Goal: Transaction & Acquisition: Purchase product/service

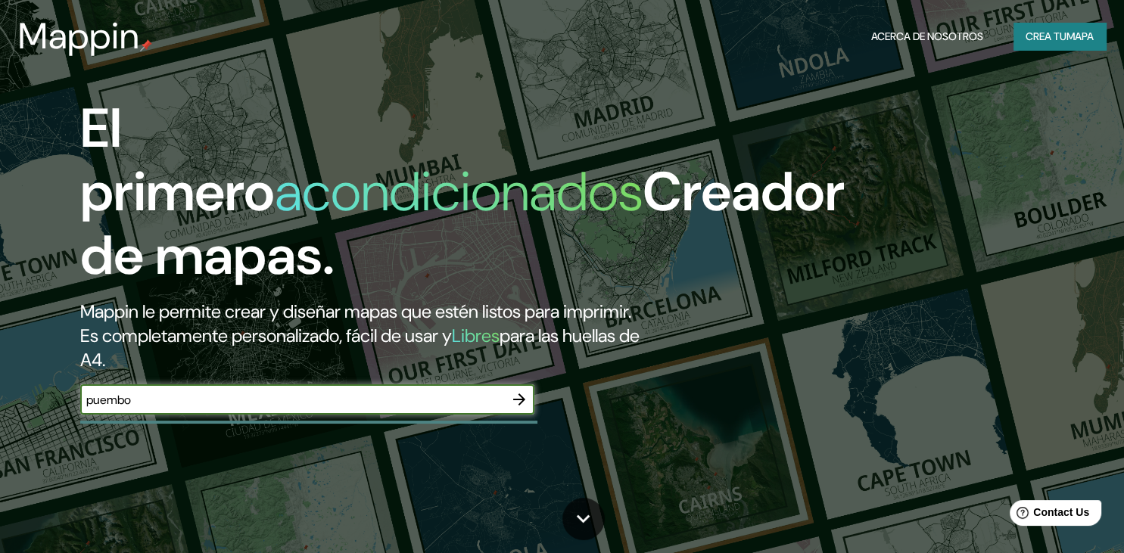
type input "puembo"
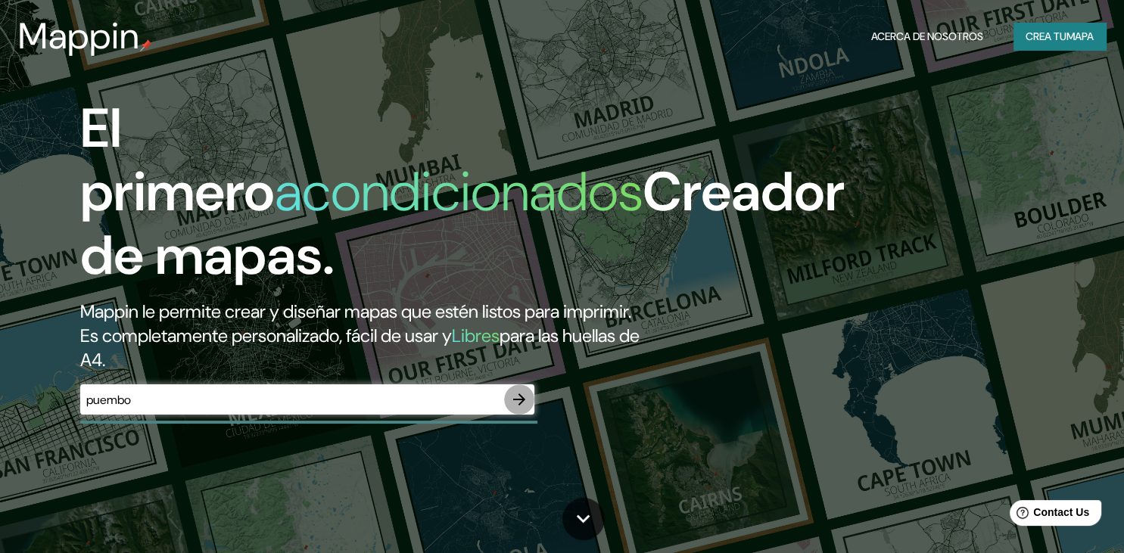
click at [520, 409] on icon "button" at bounding box center [519, 399] width 18 height 18
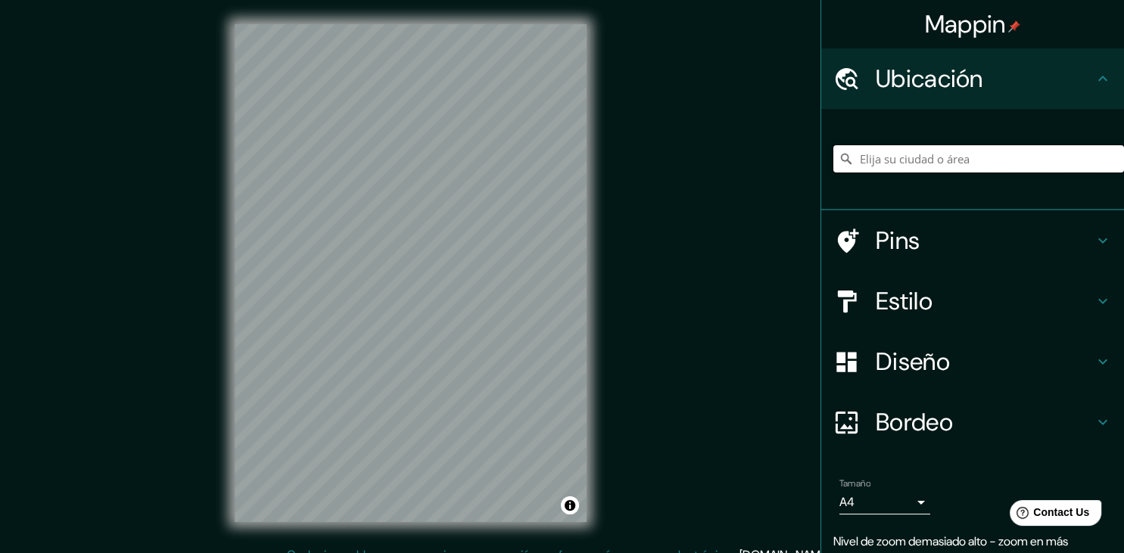
click at [923, 159] on input "Elija su ciudad o área" at bounding box center [978, 158] width 291 height 27
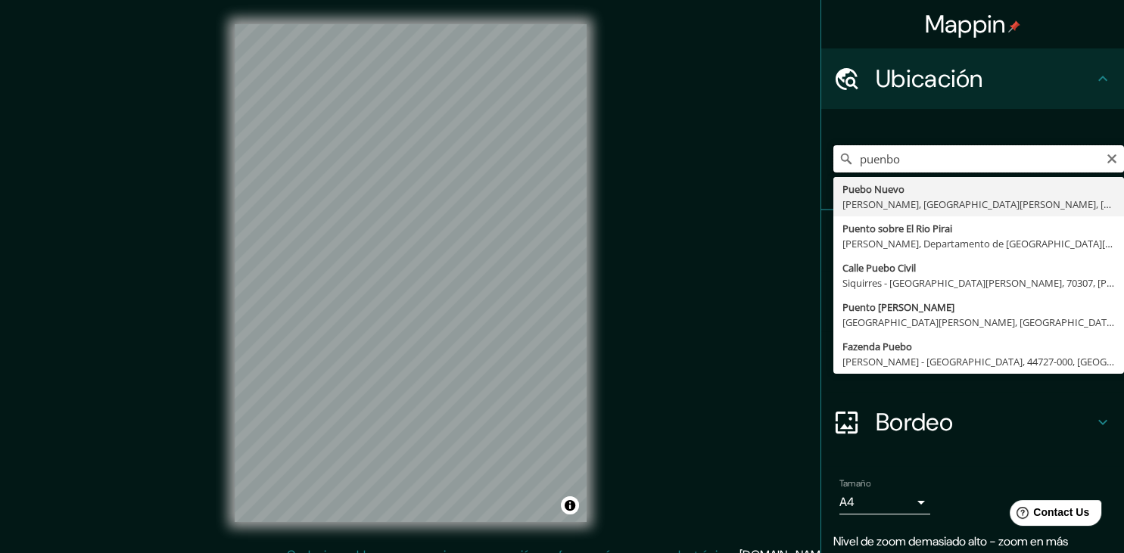
click at [882, 160] on input "puenbo" at bounding box center [978, 158] width 291 height 27
click at [887, 160] on input "puenbo" at bounding box center [978, 158] width 291 height 27
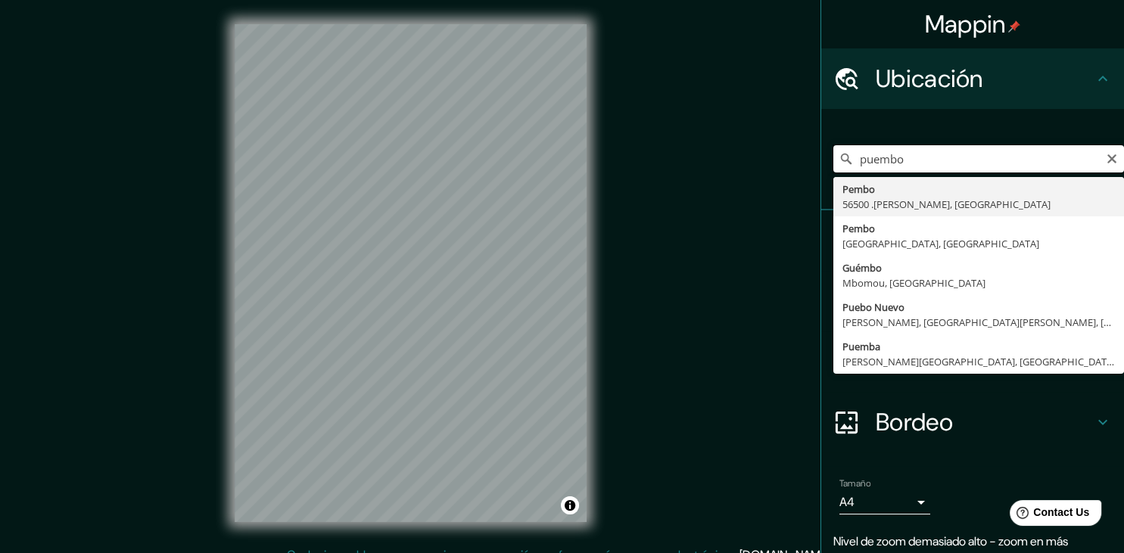
drag, startPoint x: 923, startPoint y: 159, endPoint x: 828, endPoint y: 166, distance: 95.7
click at [833, 166] on input "puembo" at bounding box center [978, 158] width 291 height 27
type input "Tababela, [GEOGRAPHIC_DATA] - [GEOGRAPHIC_DATA], 1706, [GEOGRAPHIC_DATA]"
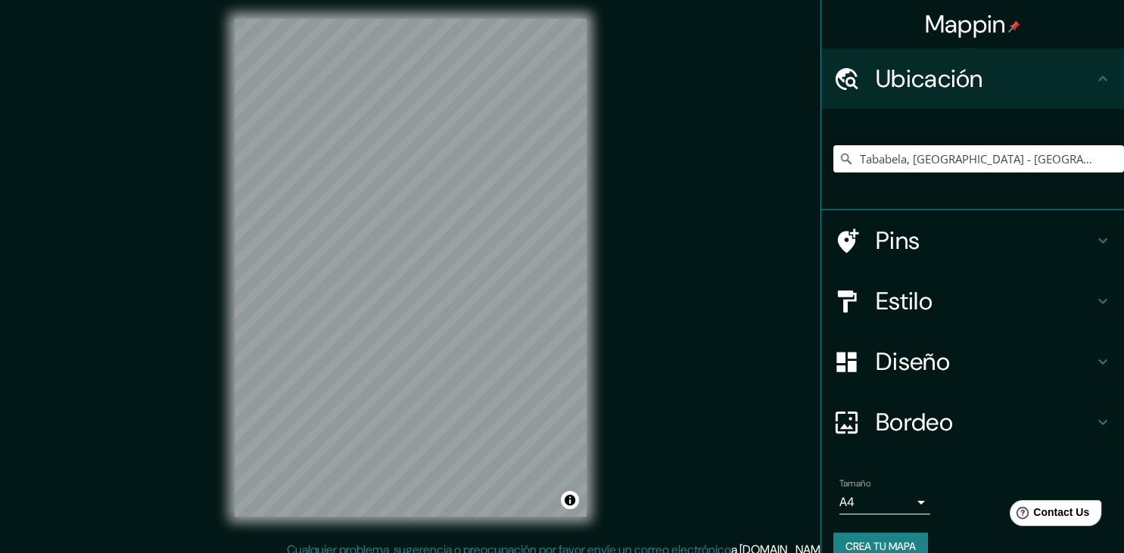
scroll to position [17, 0]
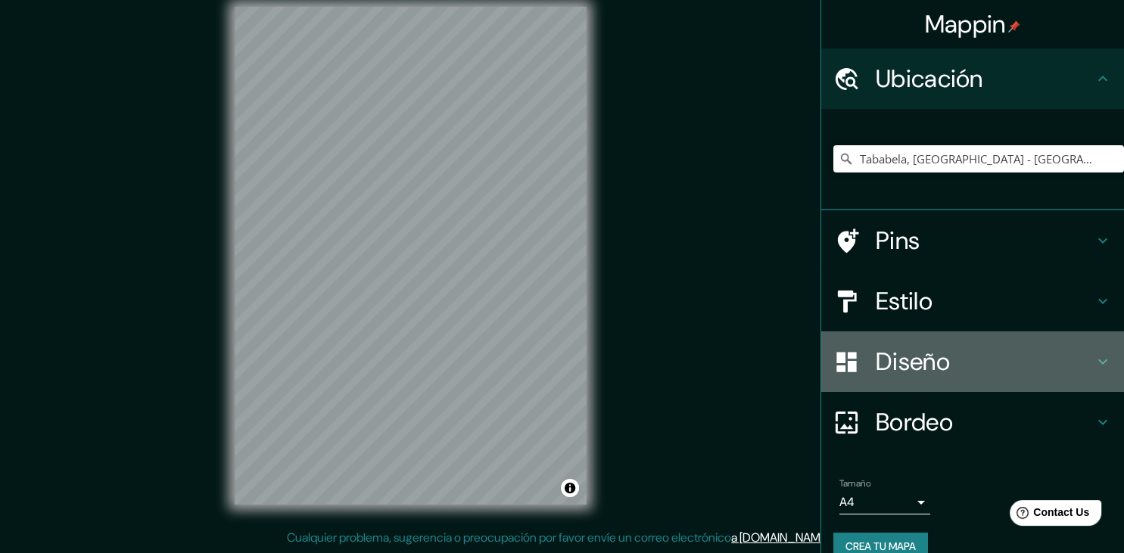
click at [1076, 352] on h4 "Diseño" at bounding box center [985, 362] width 218 height 30
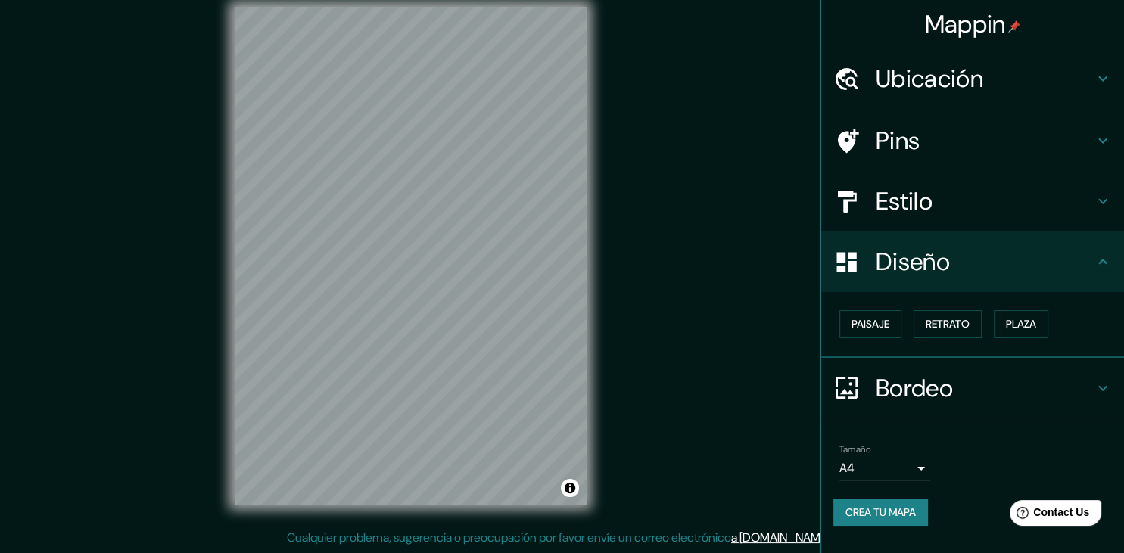
click at [1014, 378] on h4 "Bordeo" at bounding box center [985, 388] width 218 height 30
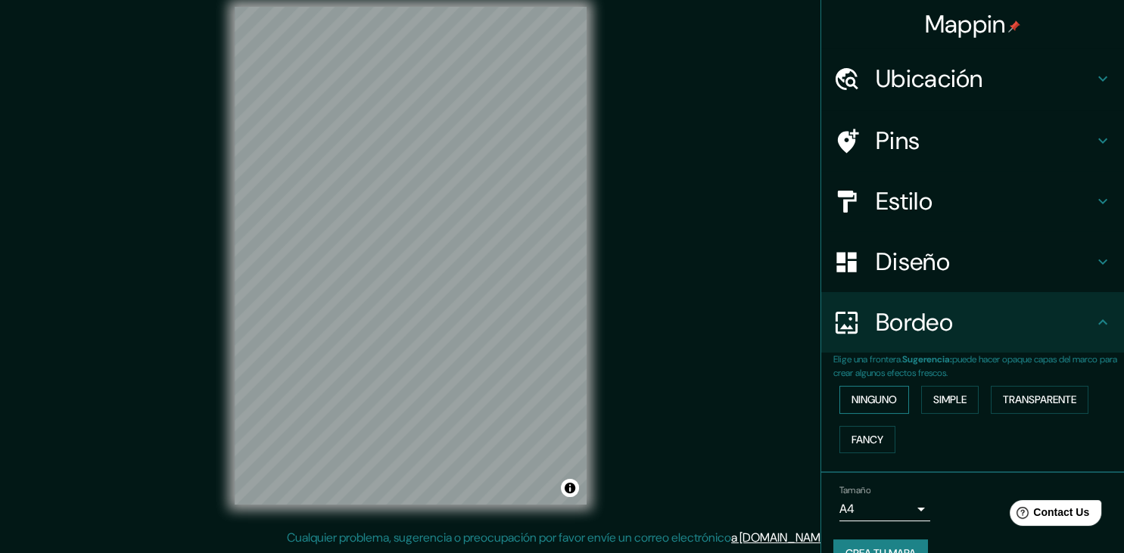
click at [884, 396] on button "Ninguno" at bounding box center [874, 400] width 70 height 28
click at [936, 400] on button "Simple" at bounding box center [950, 400] width 58 height 28
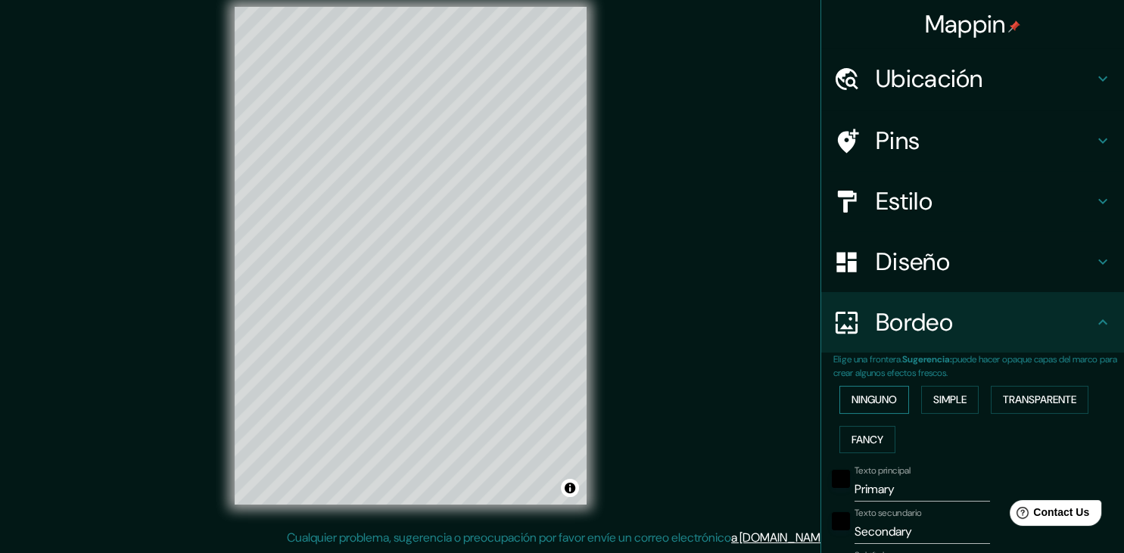
click at [891, 397] on button "Ninguno" at bounding box center [874, 400] width 70 height 28
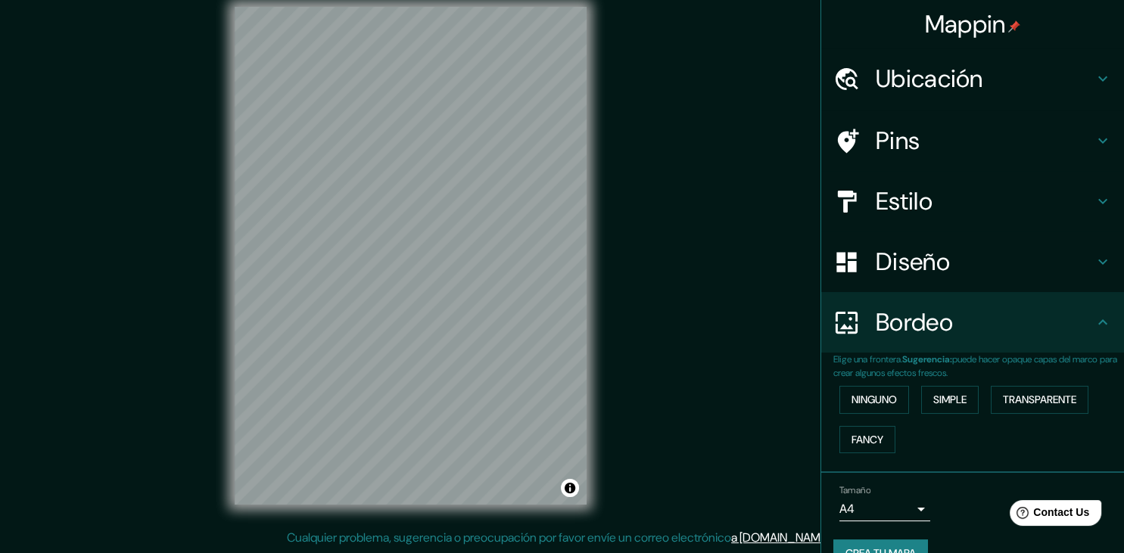
click at [969, 261] on h4 "Diseño" at bounding box center [985, 262] width 218 height 30
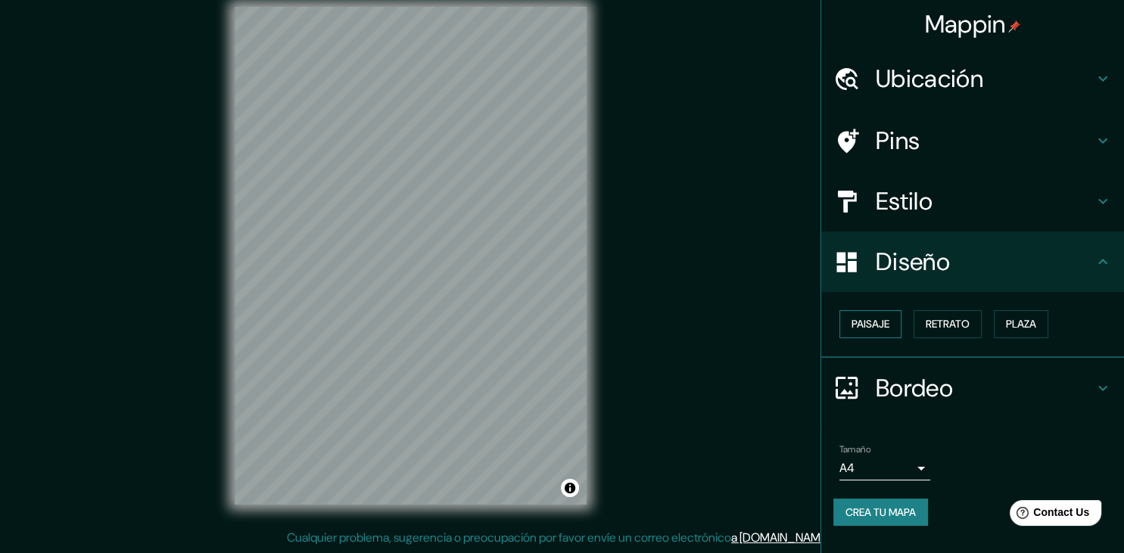
click at [885, 322] on button "Paisaje" at bounding box center [870, 324] width 62 height 28
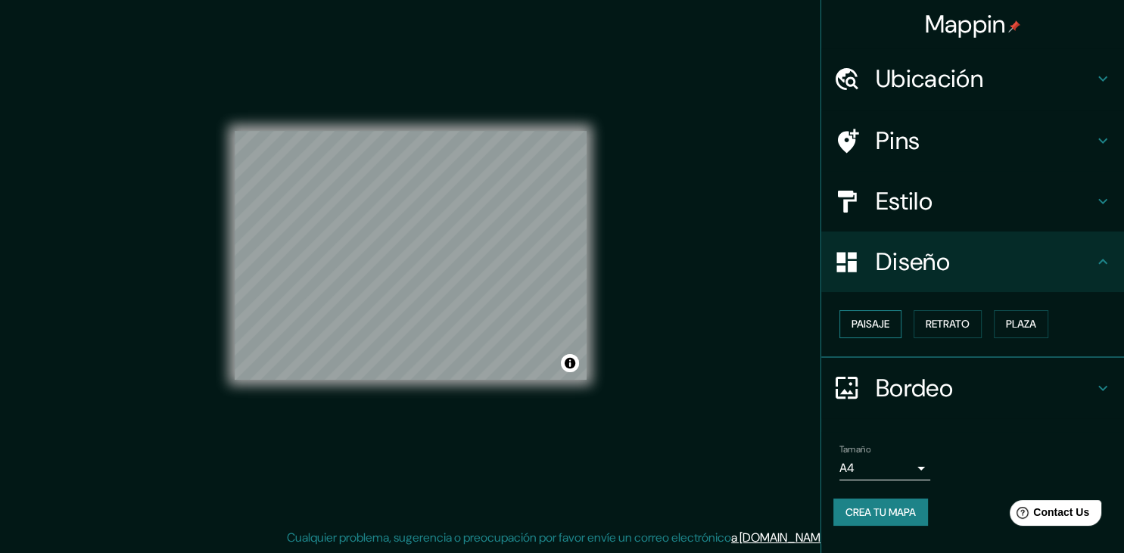
click at [884, 322] on button "Paisaje" at bounding box center [870, 324] width 62 height 28
click at [940, 322] on button "Retrato" at bounding box center [947, 324] width 68 height 28
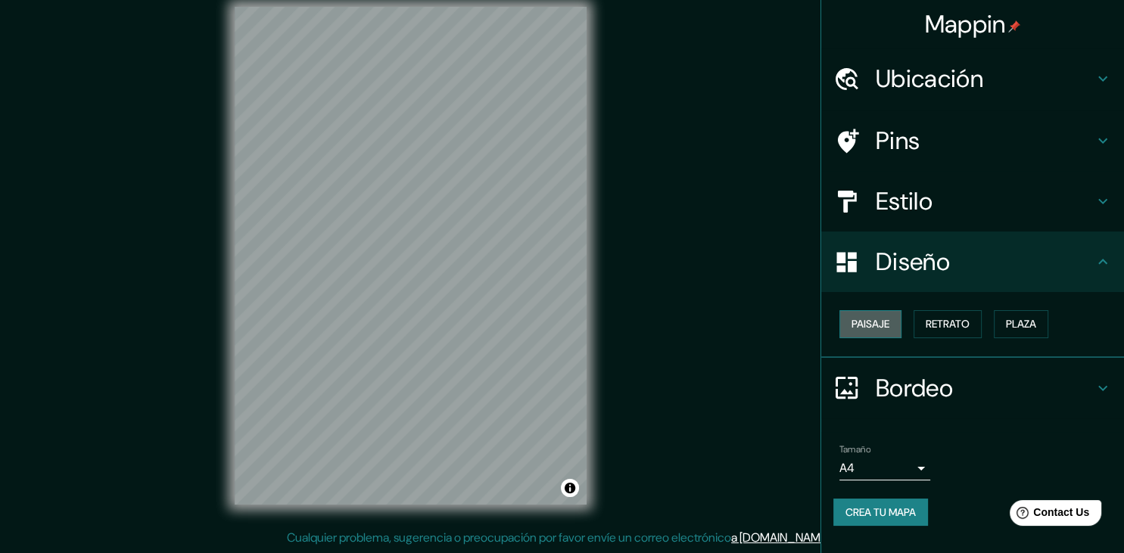
click at [882, 319] on button "Paisaje" at bounding box center [870, 324] width 62 height 28
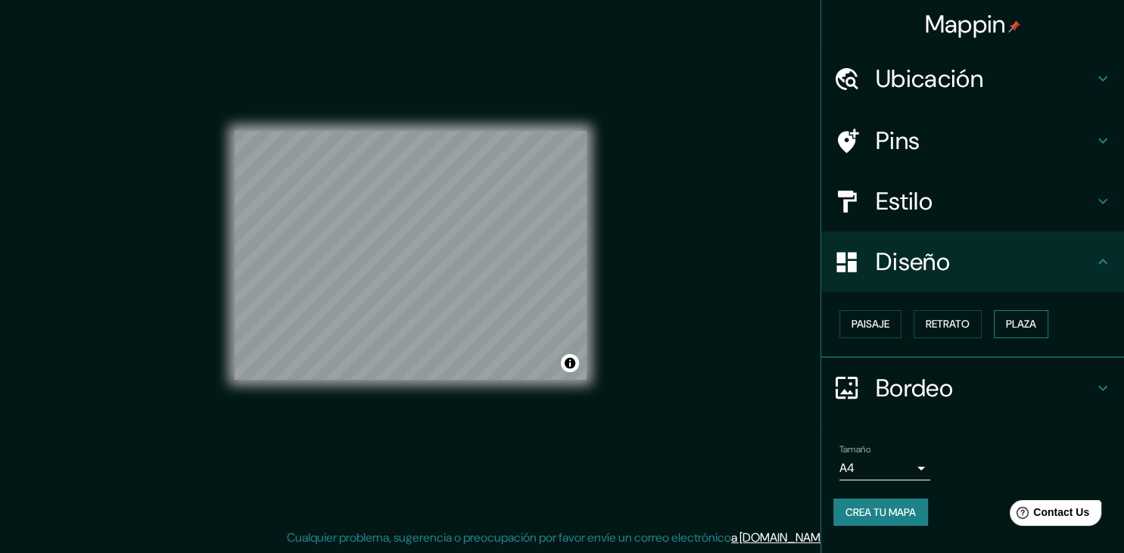
click at [1022, 322] on button "Plaza" at bounding box center [1021, 324] width 54 height 28
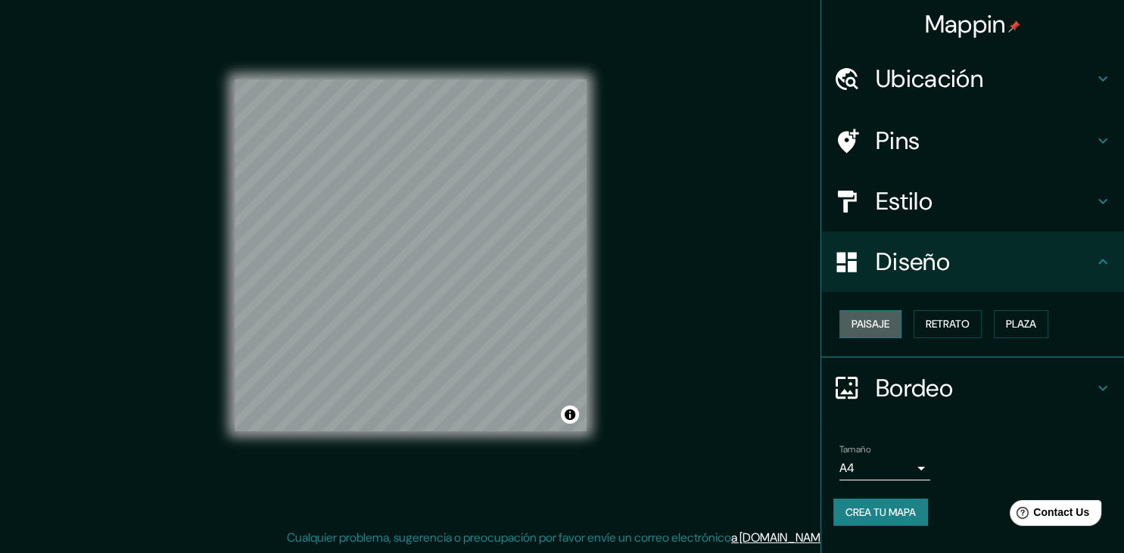
click at [872, 320] on button "Paisaje" at bounding box center [870, 324] width 62 height 28
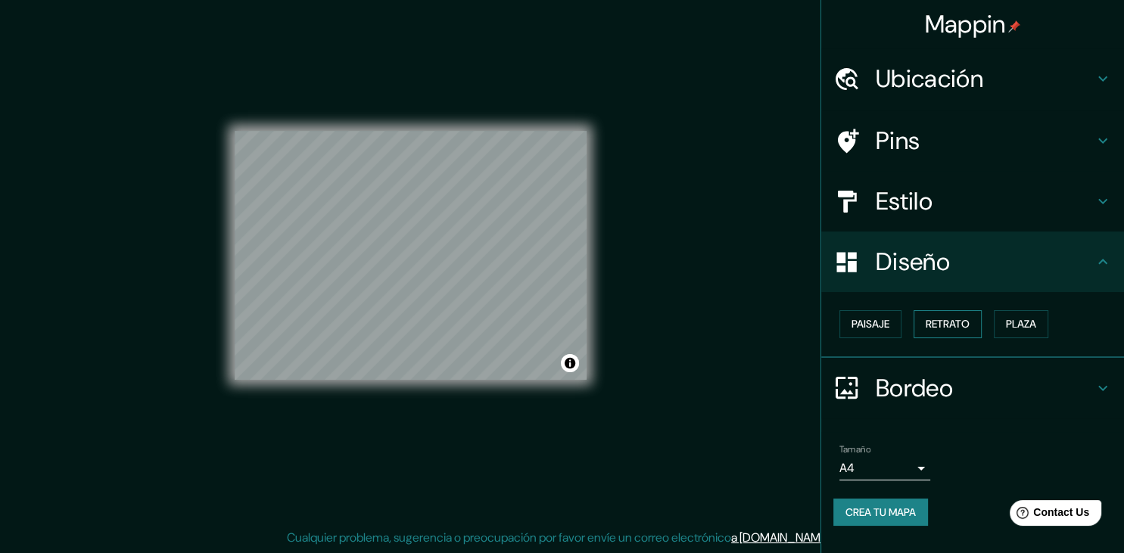
click at [930, 320] on button "Retrato" at bounding box center [947, 324] width 68 height 28
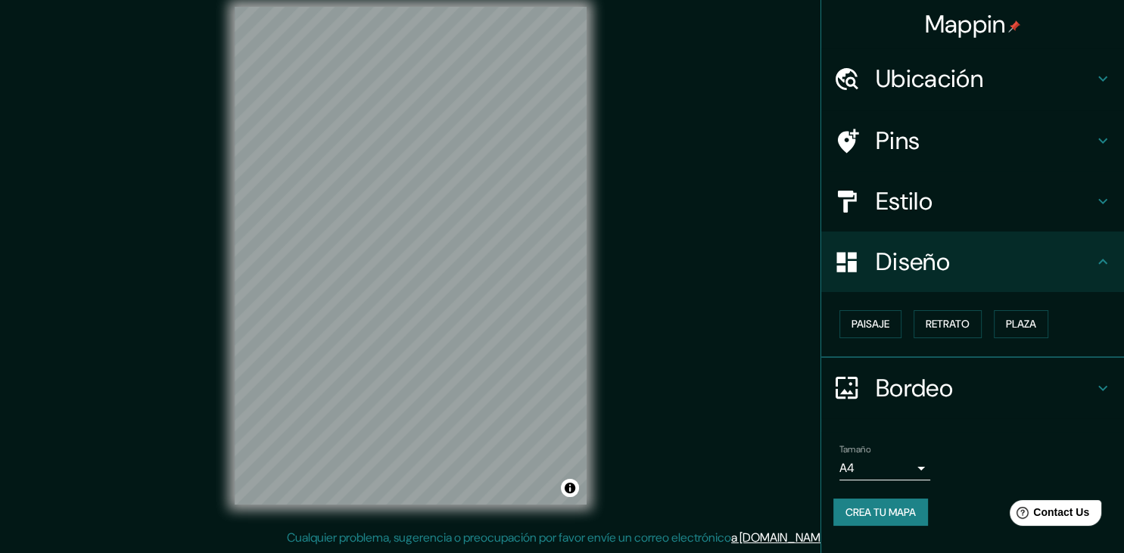
click at [935, 192] on h4 "Estilo" at bounding box center [985, 201] width 218 height 30
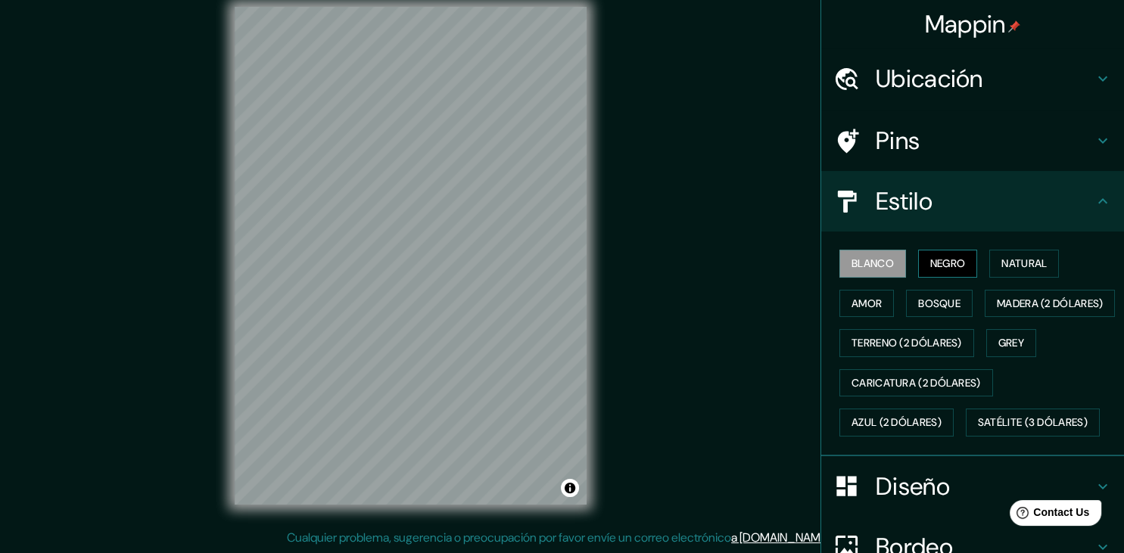
click at [935, 262] on button "Negro" at bounding box center [948, 264] width 60 height 28
click at [923, 303] on button "Bosque" at bounding box center [939, 304] width 67 height 28
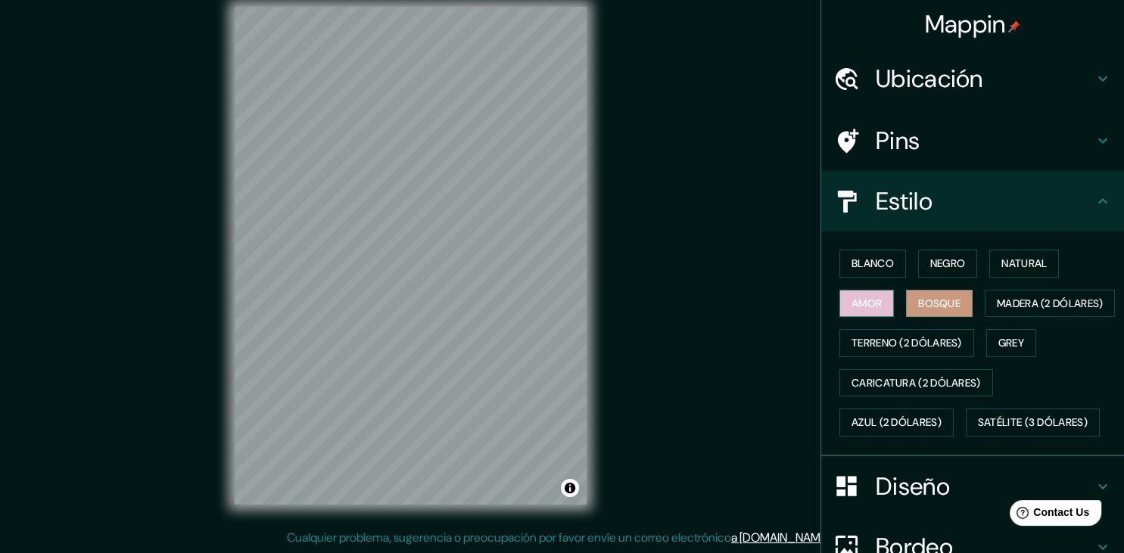
click at [867, 309] on button "Amor" at bounding box center [866, 304] width 54 height 28
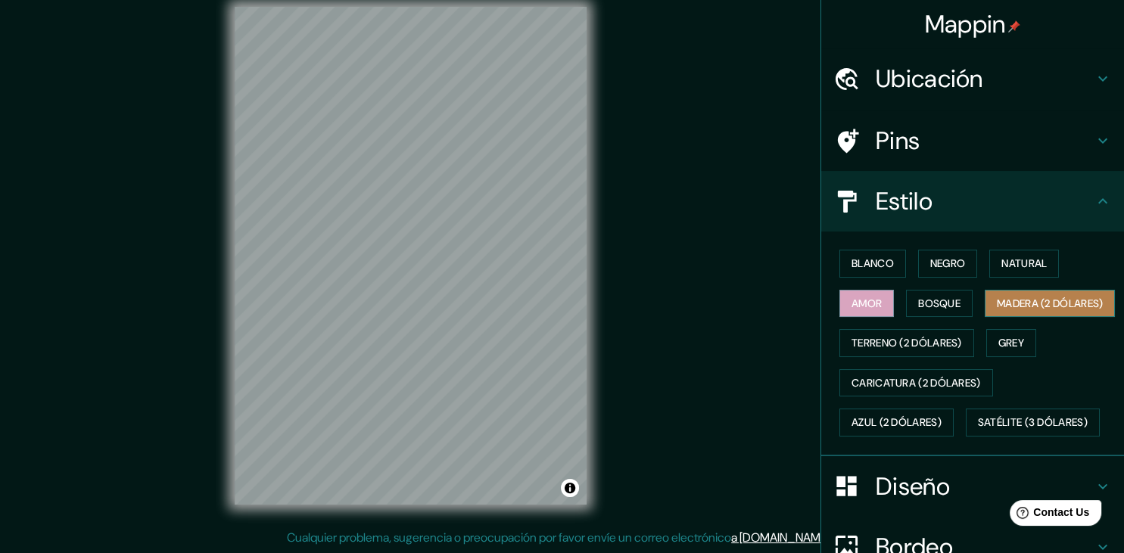
click at [985, 318] on button "Madera (2 dólares)" at bounding box center [1050, 304] width 130 height 28
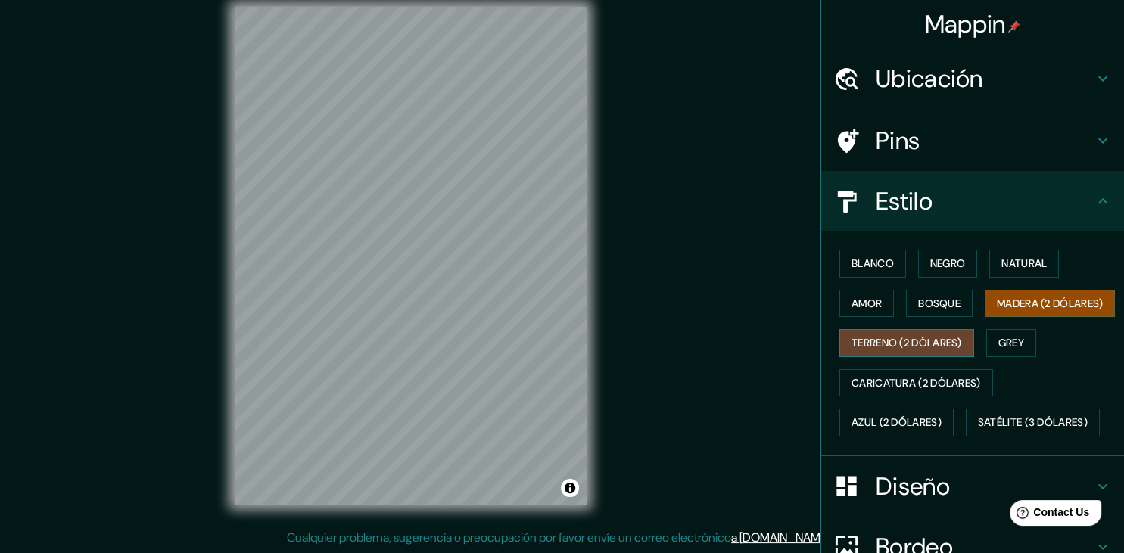
click at [898, 357] on button "Terreno (2 dólares)" at bounding box center [906, 343] width 135 height 28
click at [1000, 357] on button "Grey" at bounding box center [1011, 343] width 50 height 28
click at [938, 357] on button "Terreno (2 dólares)" at bounding box center [906, 343] width 135 height 28
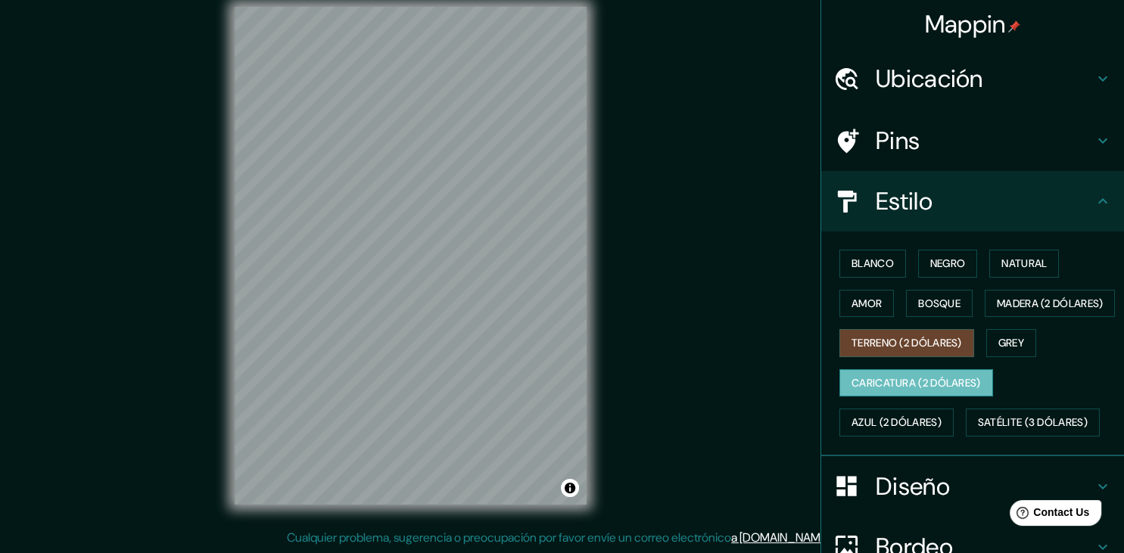
click at [919, 397] on button "Caricatura (2 dólares)" at bounding box center [916, 383] width 154 height 28
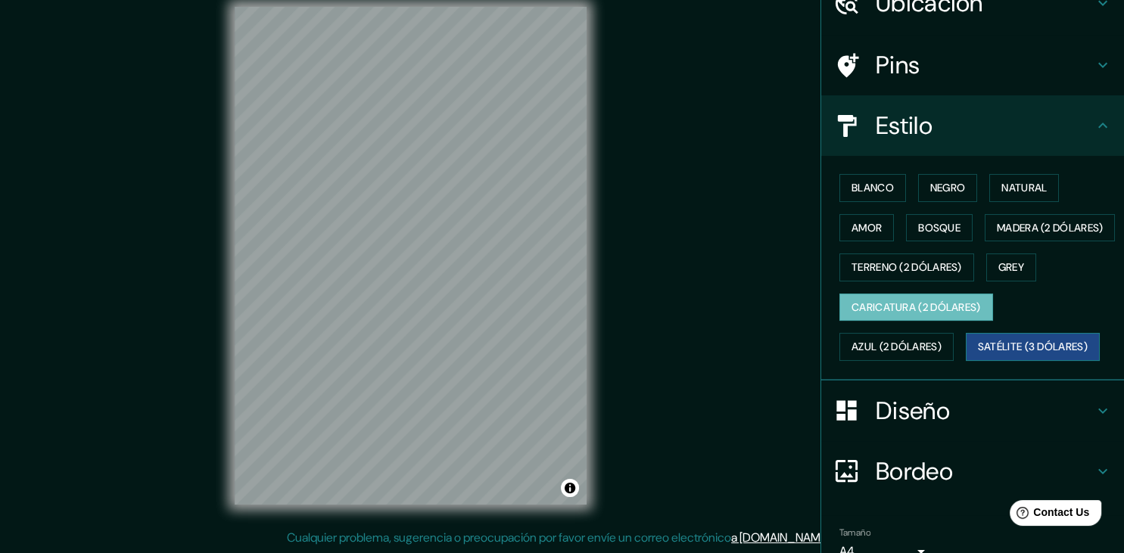
scroll to position [79, 0]
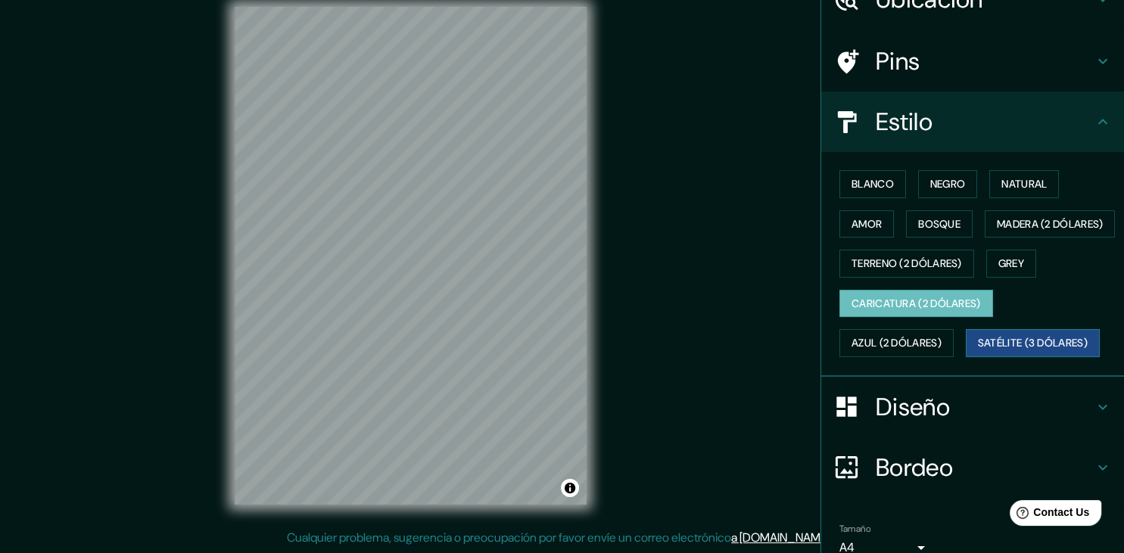
click at [994, 357] on button "Satélite (3 dólares)" at bounding box center [1033, 343] width 134 height 28
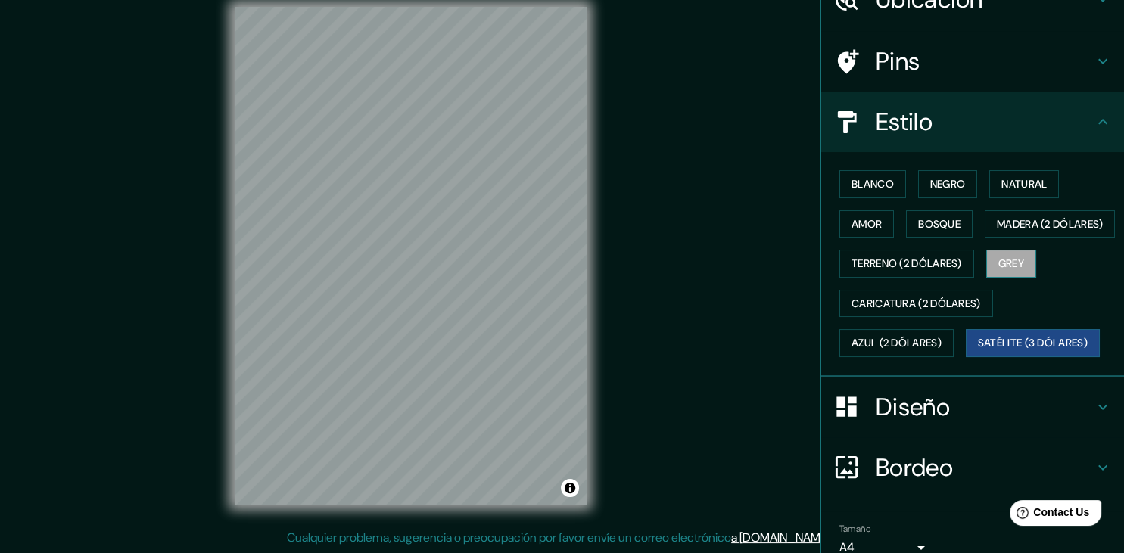
click at [1014, 278] on button "Grey" at bounding box center [1011, 264] width 50 height 28
click at [943, 186] on button "Negro" at bounding box center [948, 184] width 60 height 28
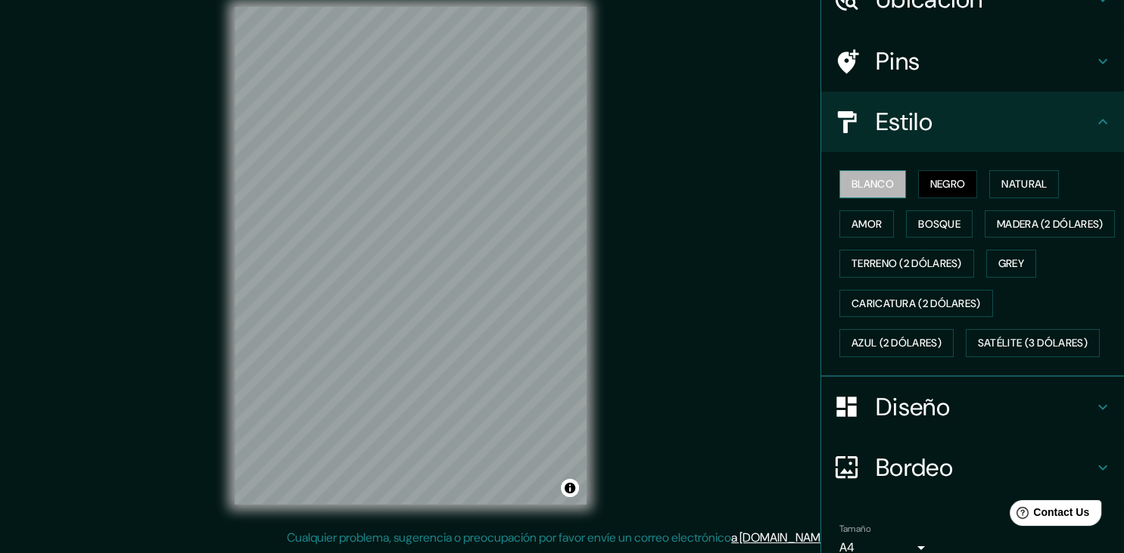
click at [876, 191] on button "Blanco" at bounding box center [872, 184] width 67 height 28
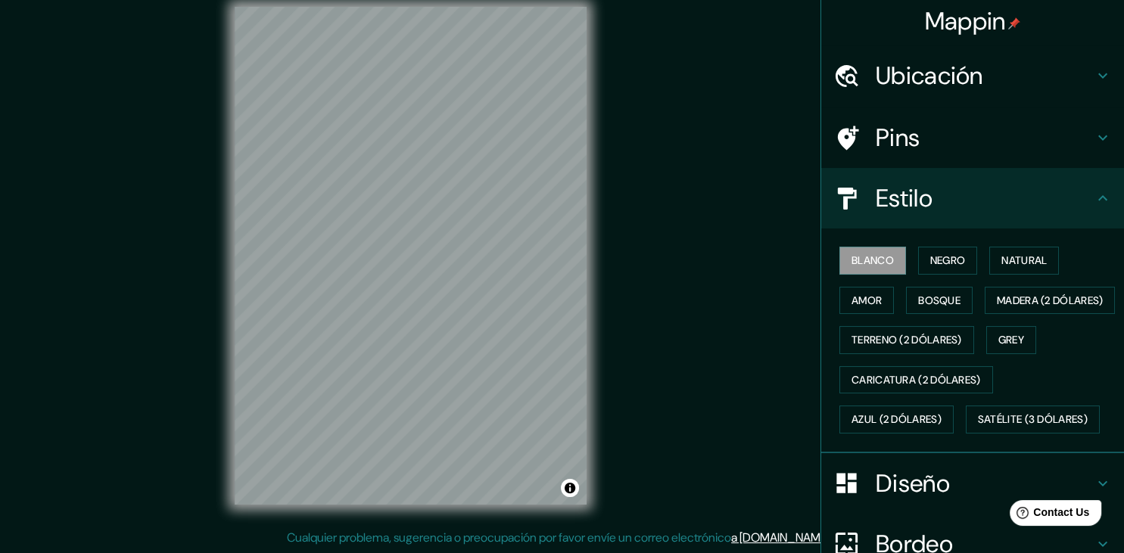
scroll to position [0, 0]
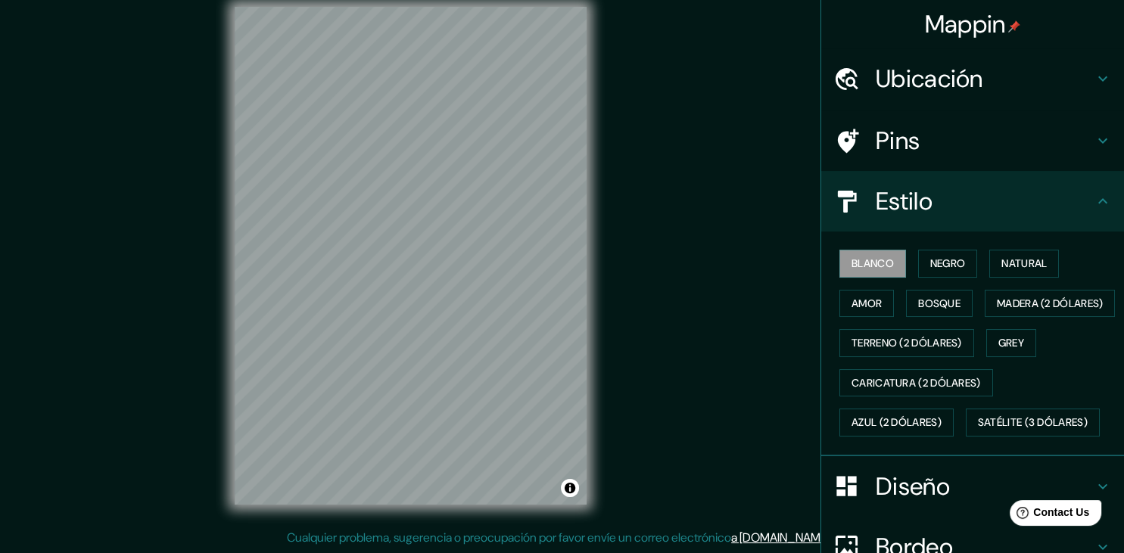
click at [921, 81] on h4 "Ubicación" at bounding box center [985, 79] width 218 height 30
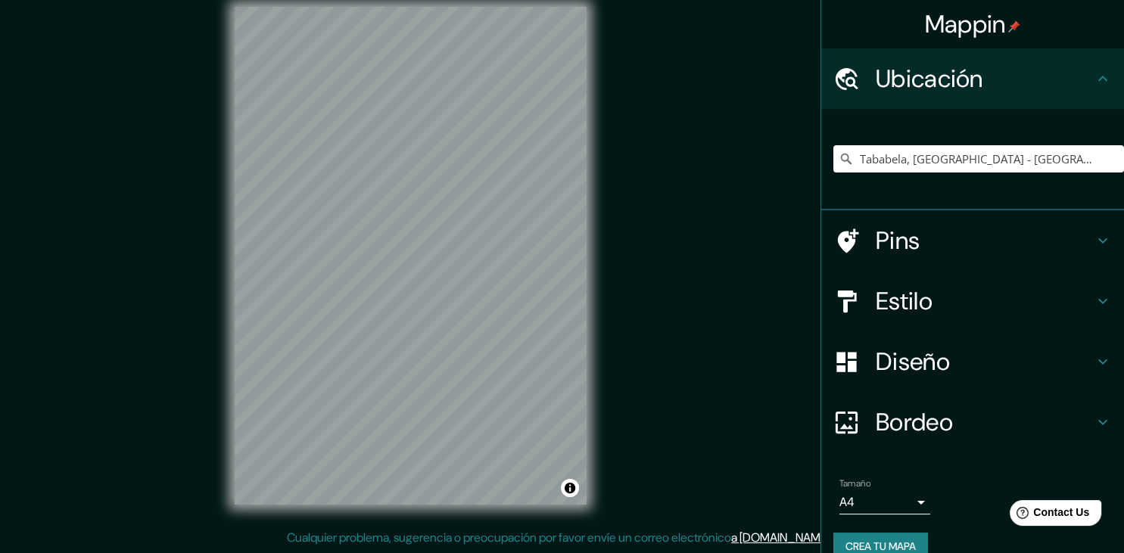
click at [879, 232] on h4 "Pins" at bounding box center [985, 241] width 218 height 30
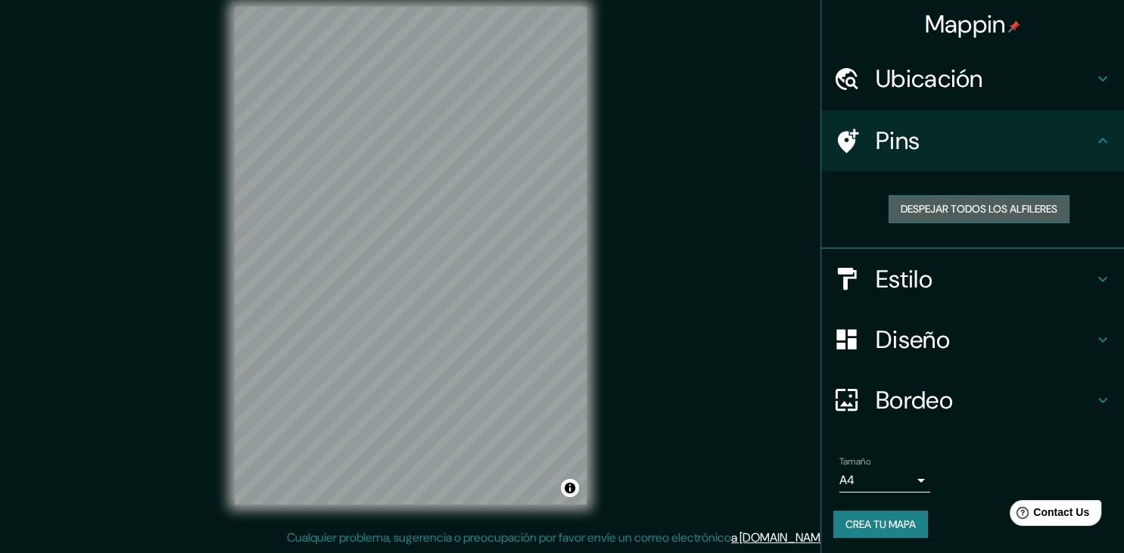
click at [979, 207] on button "Despejar todos los alfileres" at bounding box center [978, 209] width 181 height 28
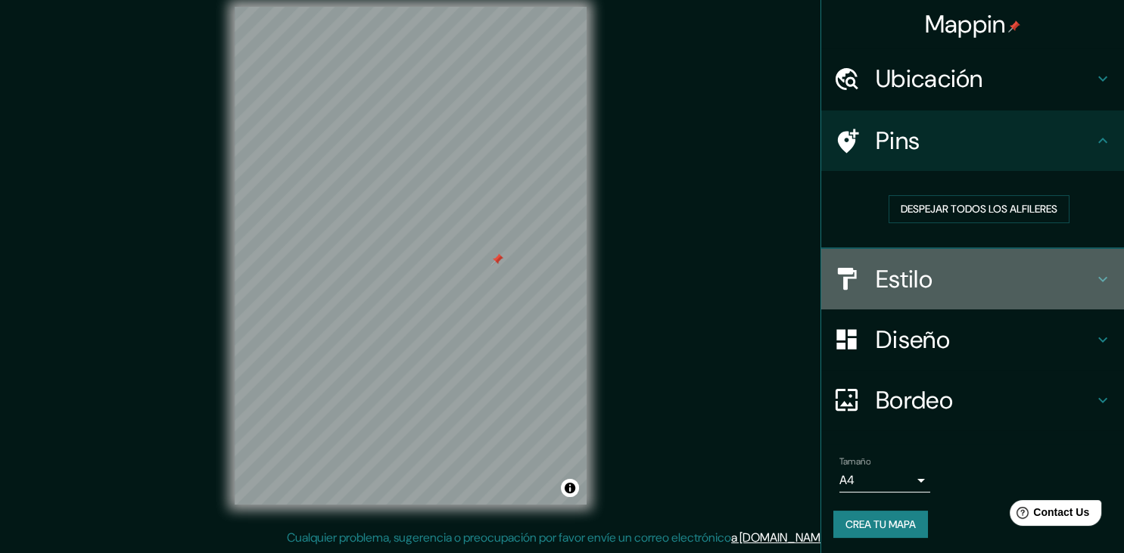
click at [997, 273] on h4 "Estilo" at bounding box center [985, 279] width 218 height 30
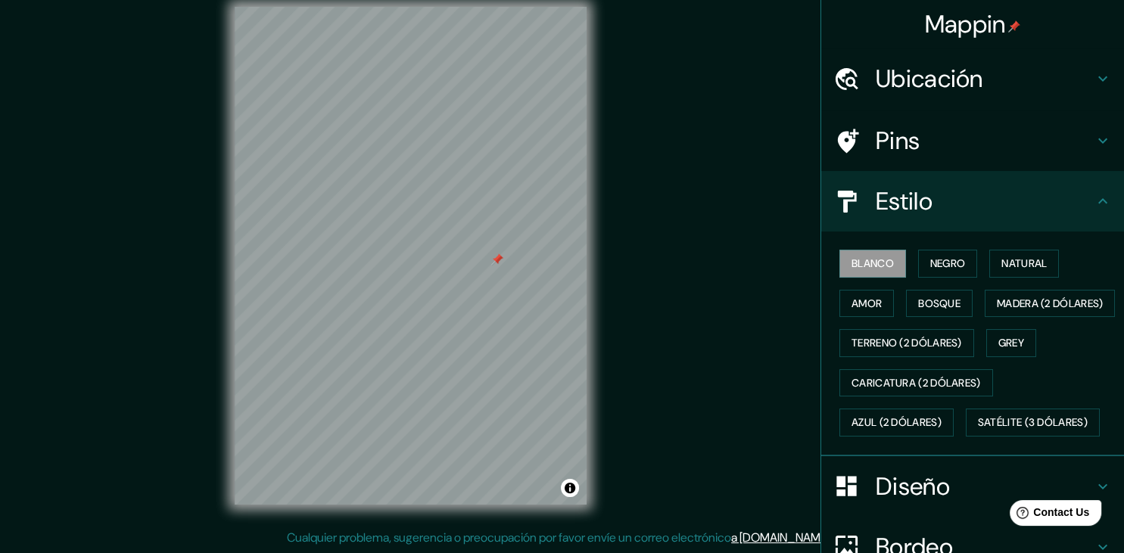
click at [994, 203] on h4 "Estilo" at bounding box center [985, 201] width 218 height 30
drag, startPoint x: 1097, startPoint y: 187, endPoint x: 1043, endPoint y: 162, distance: 59.3
click at [1094, 186] on div "Estilo" at bounding box center [972, 201] width 303 height 61
click at [852, 75] on icon at bounding box center [846, 79] width 26 height 26
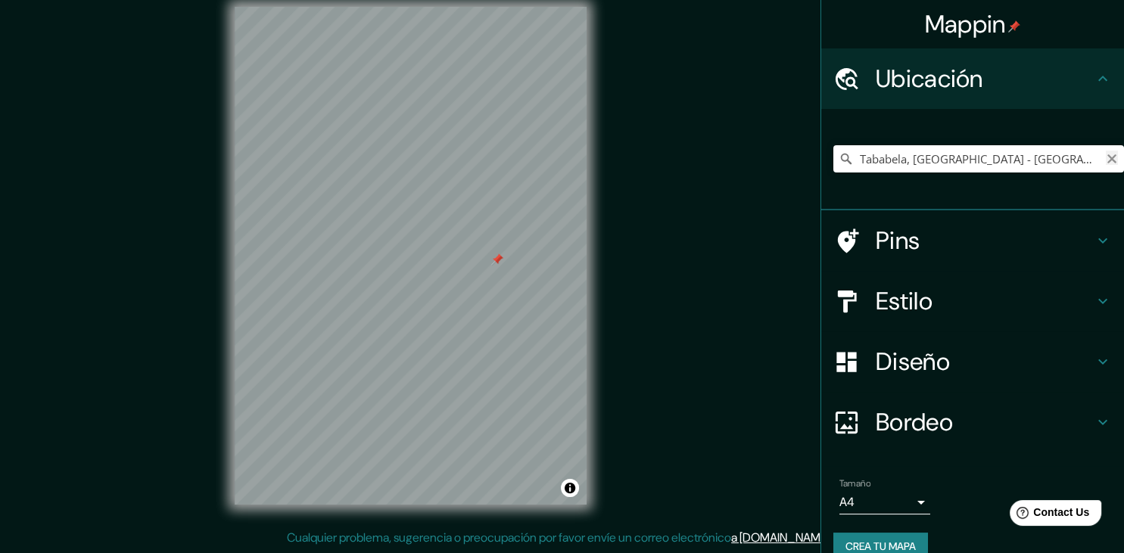
click at [1107, 160] on icon "Despejado" at bounding box center [1112, 159] width 12 height 12
click at [850, 161] on icon at bounding box center [846, 158] width 15 height 15
click at [895, 157] on input "Elija su ciudad o área" at bounding box center [978, 158] width 291 height 27
click at [858, 80] on icon at bounding box center [846, 79] width 26 height 26
click at [922, 150] on input "Elija su ciudad o área" at bounding box center [978, 158] width 291 height 27
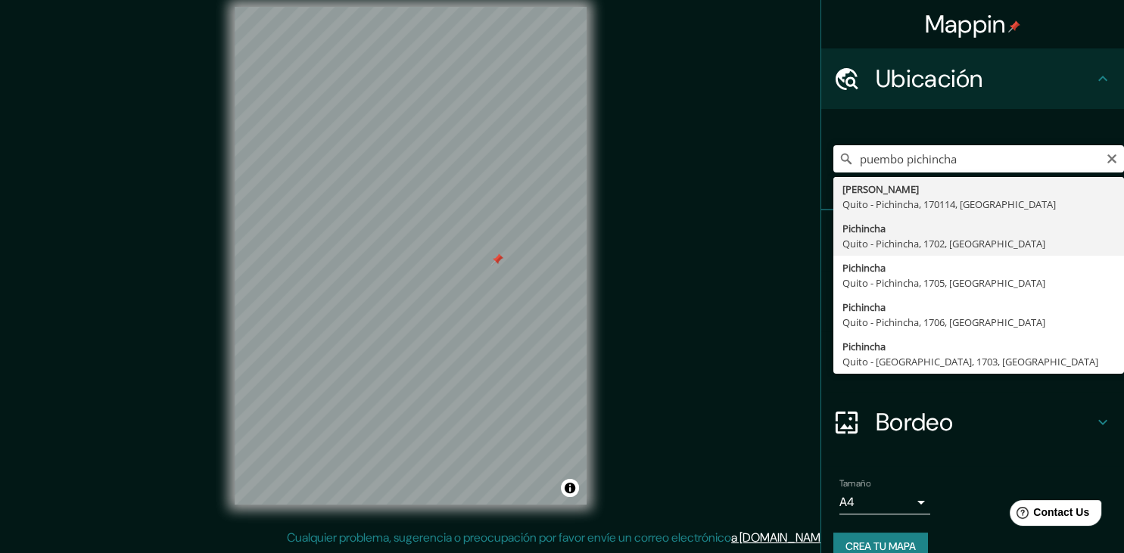
type input "Pichincha, [GEOGRAPHIC_DATA] - Pichincha, 1702, [GEOGRAPHIC_DATA]"
